Goal: Navigation & Orientation: Find specific page/section

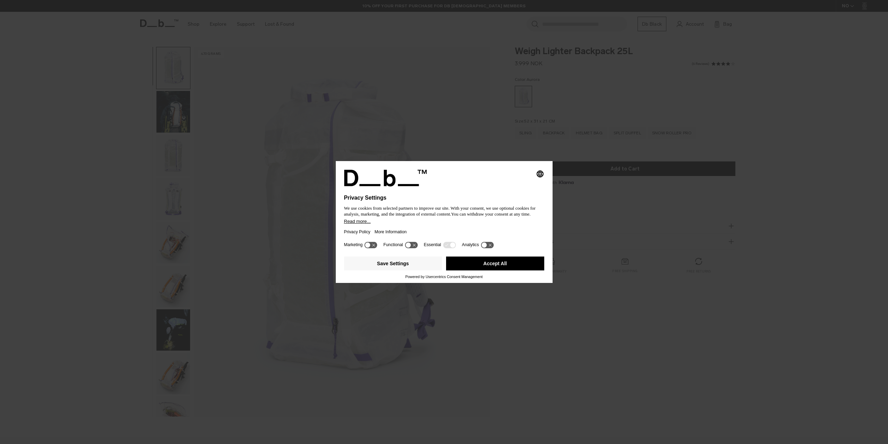
click at [486, 264] on button "Accept All" at bounding box center [495, 263] width 98 height 14
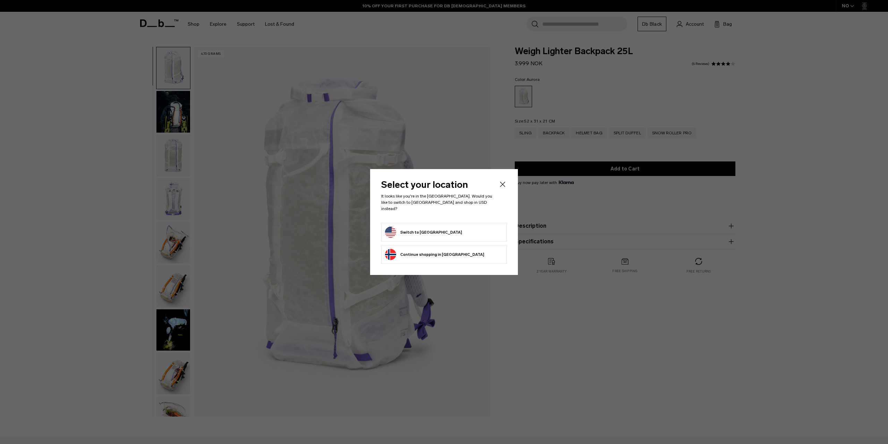
click at [425, 227] on button "Switch to [GEOGRAPHIC_DATA]" at bounding box center [423, 231] width 77 height 11
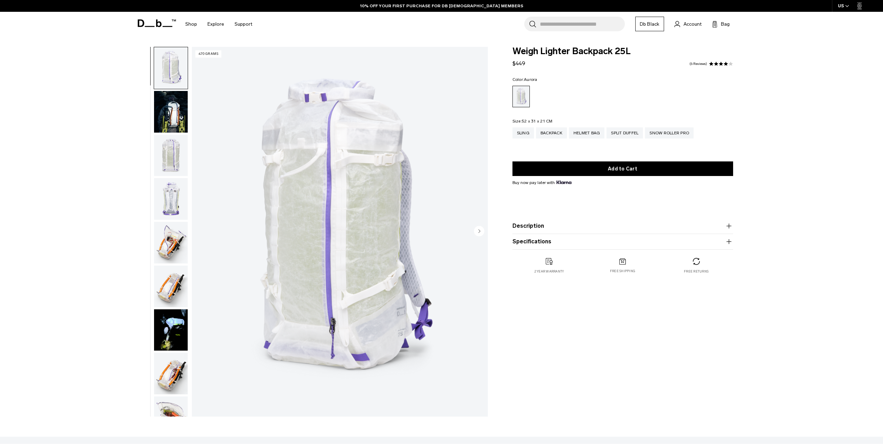
click at [174, 242] on img "button" at bounding box center [171, 243] width 34 height 42
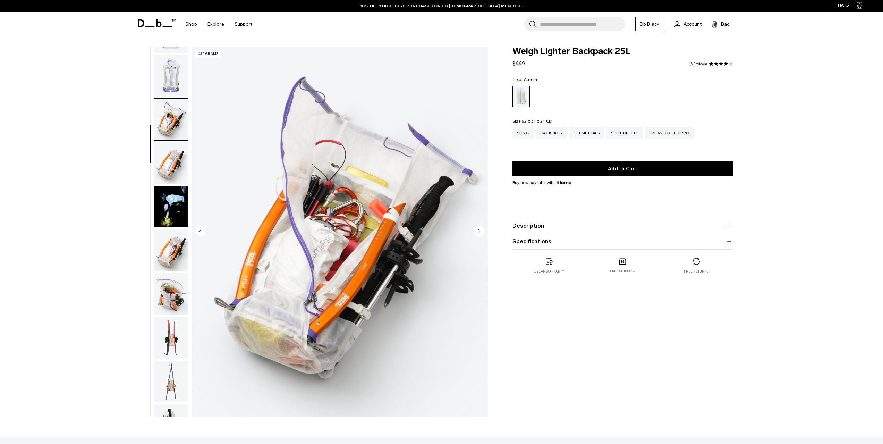
scroll to position [174, 0]
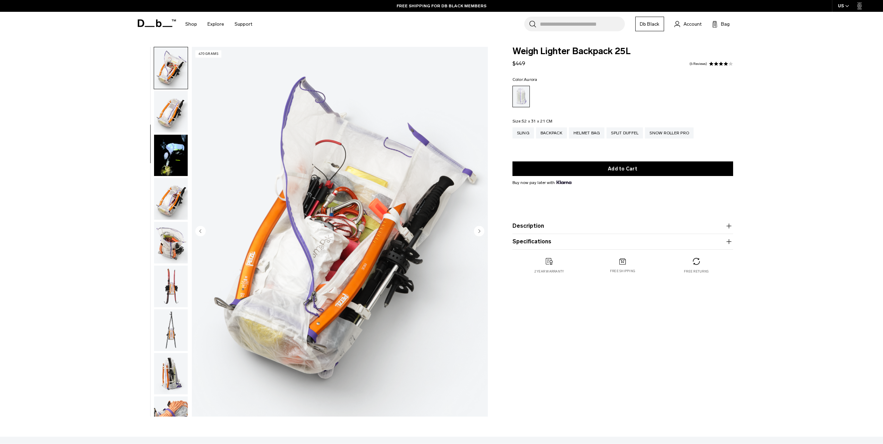
click at [171, 287] on img "button" at bounding box center [171, 286] width 34 height 42
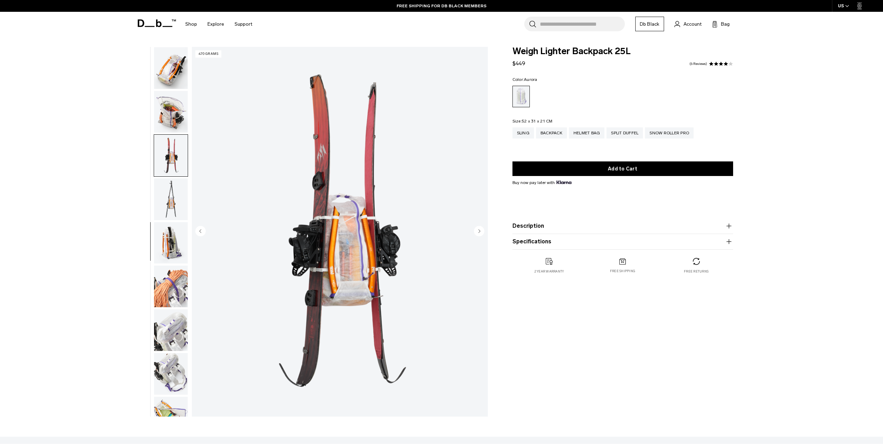
scroll to position [393, 0]
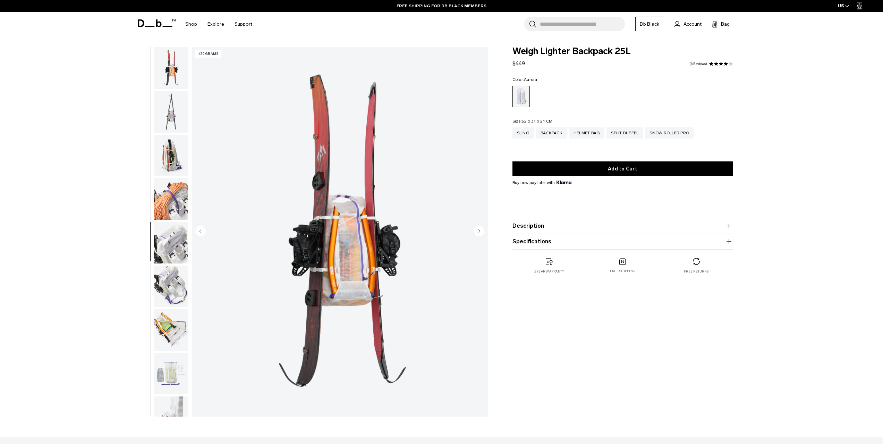
click at [179, 241] on img "button" at bounding box center [171, 243] width 34 height 42
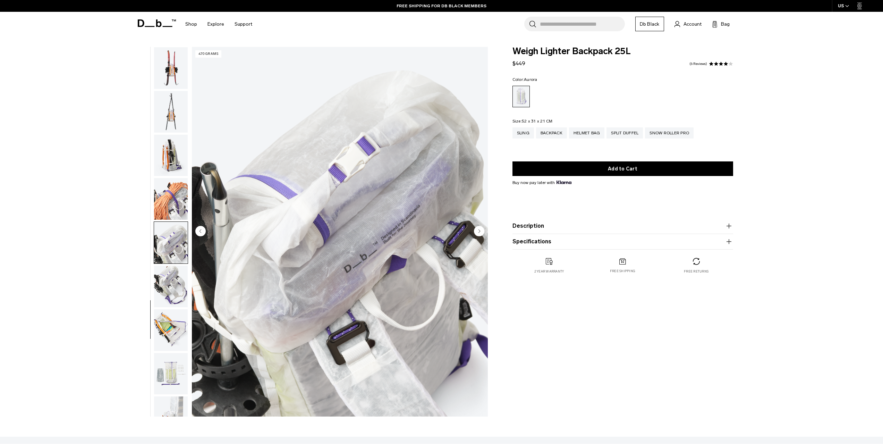
scroll to position [414, 0]
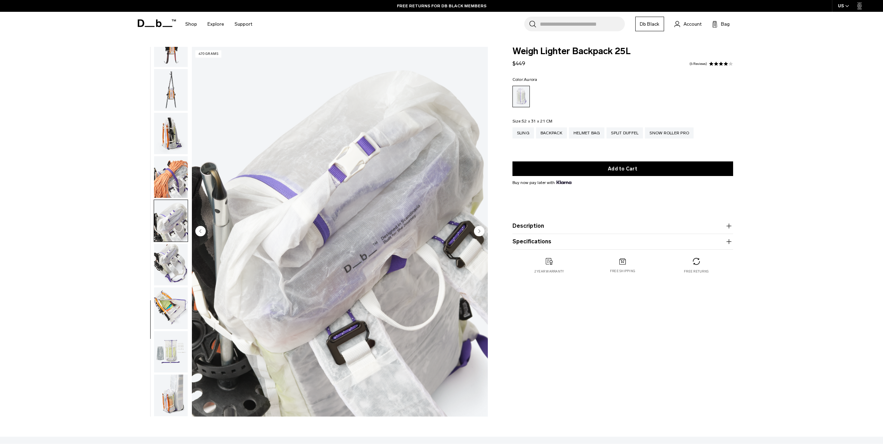
click at [171, 261] on img "button" at bounding box center [171, 264] width 34 height 42
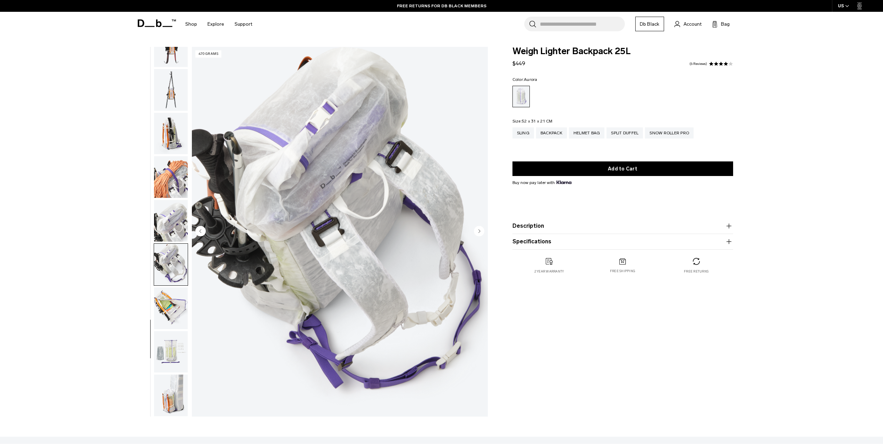
click at [174, 347] on img "button" at bounding box center [171, 352] width 34 height 42
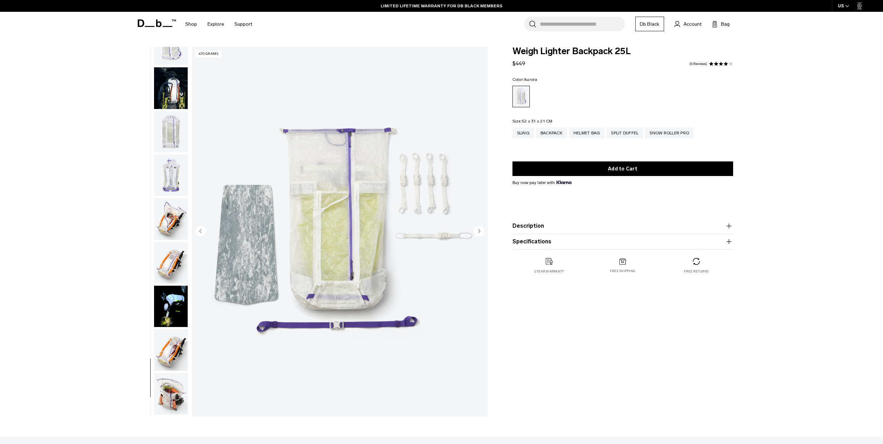
scroll to position [0, 0]
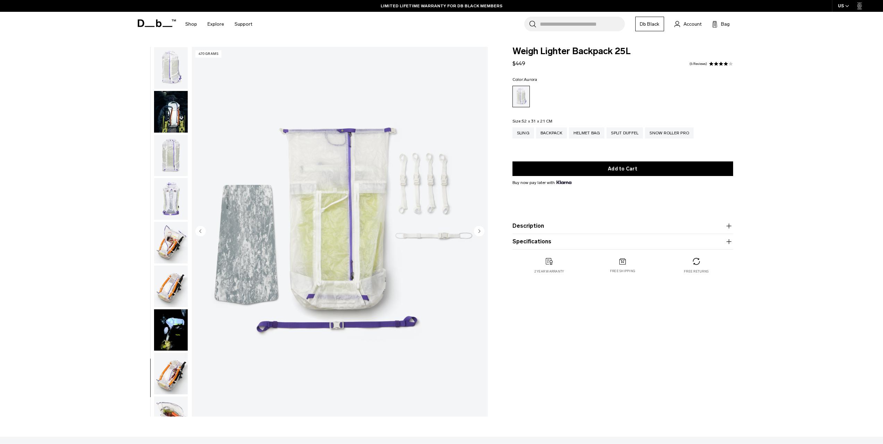
click at [176, 112] on img "button" at bounding box center [171, 112] width 34 height 42
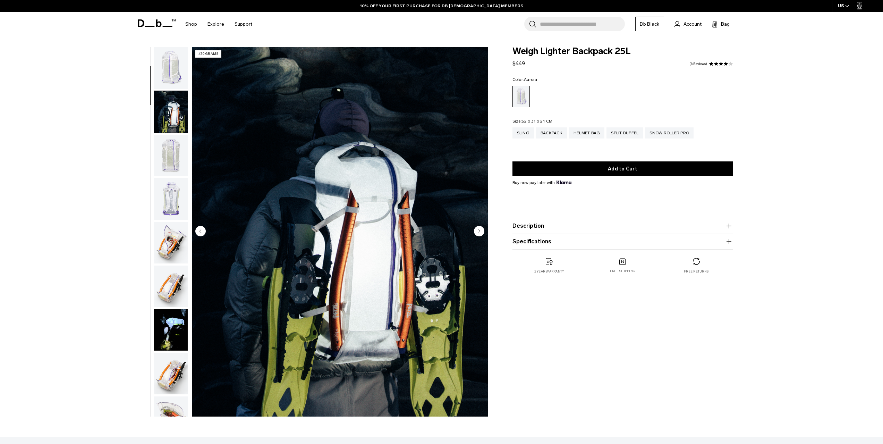
click at [171, 286] on img "button" at bounding box center [171, 286] width 34 height 42
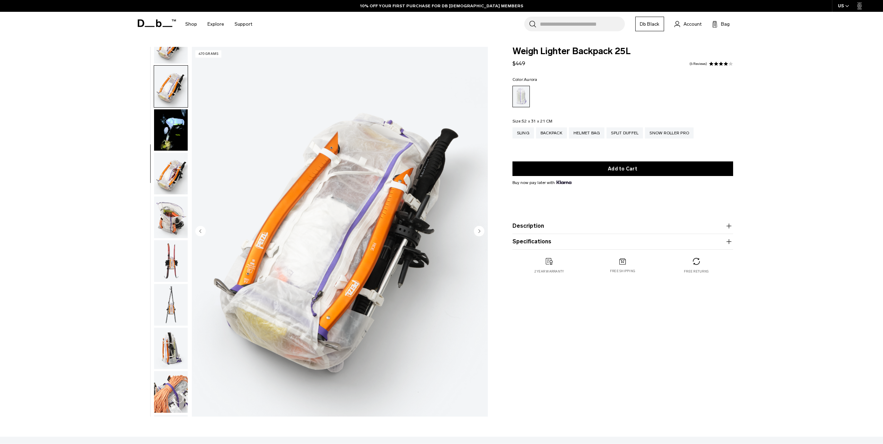
scroll to position [218, 0]
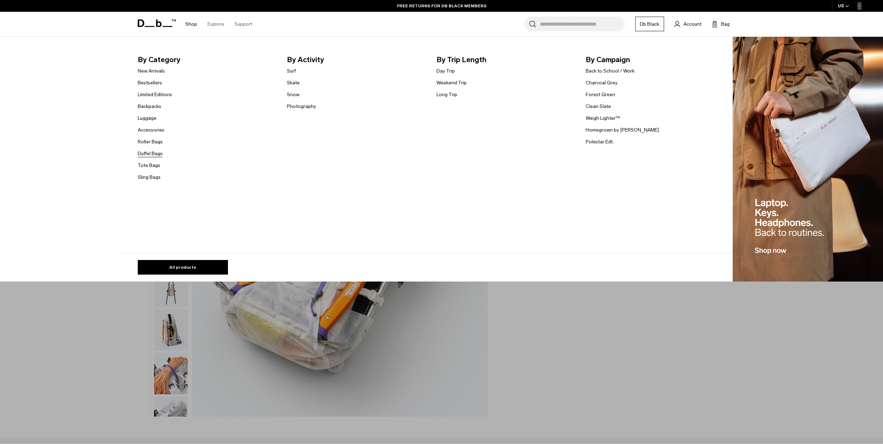
click at [155, 155] on link "Duffel Bags" at bounding box center [150, 153] width 25 height 7
